Goal: Navigation & Orientation: Find specific page/section

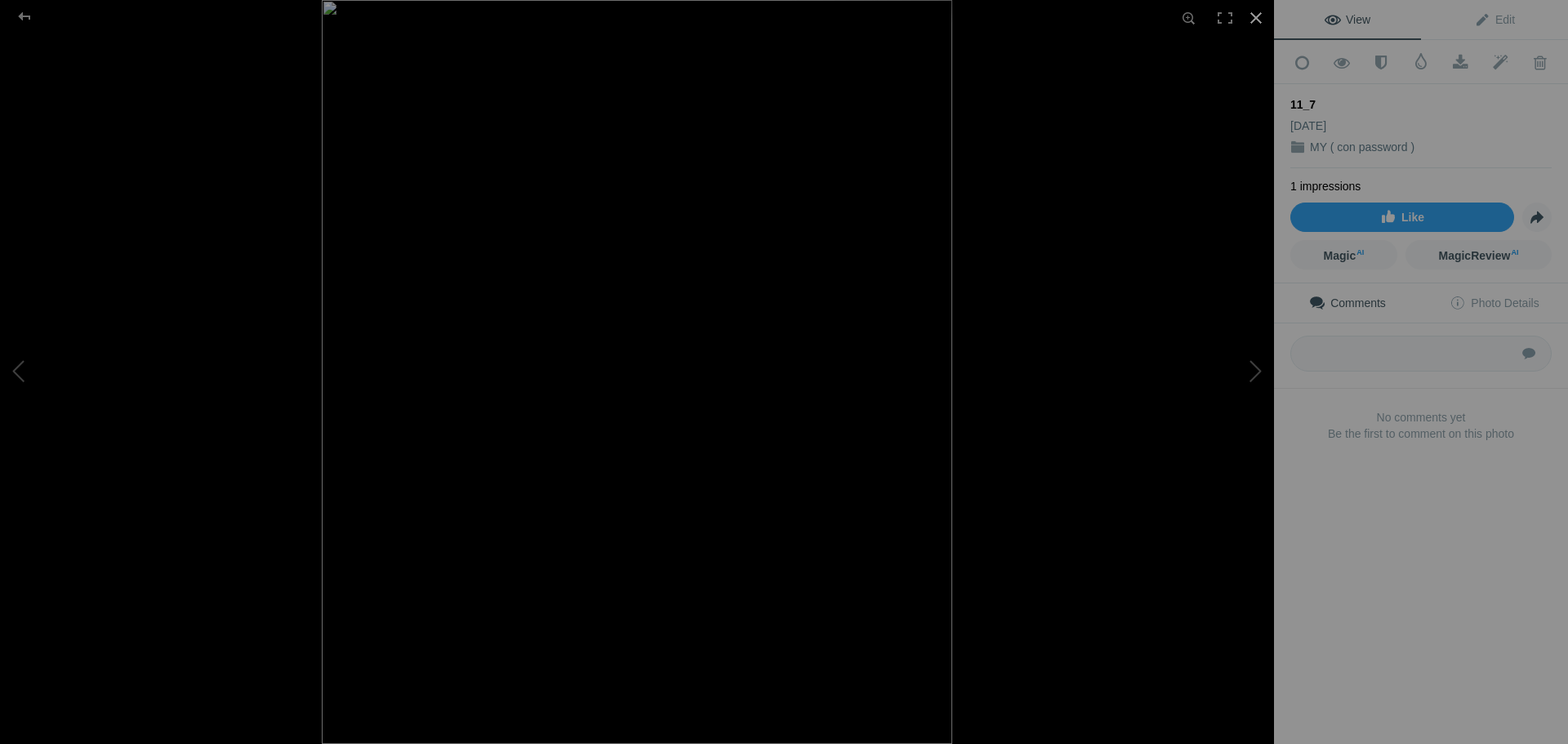
click at [1256, 13] on div at bounding box center [1256, 18] width 36 height 36
